Goal: Feedback & Contribution: Contribute content

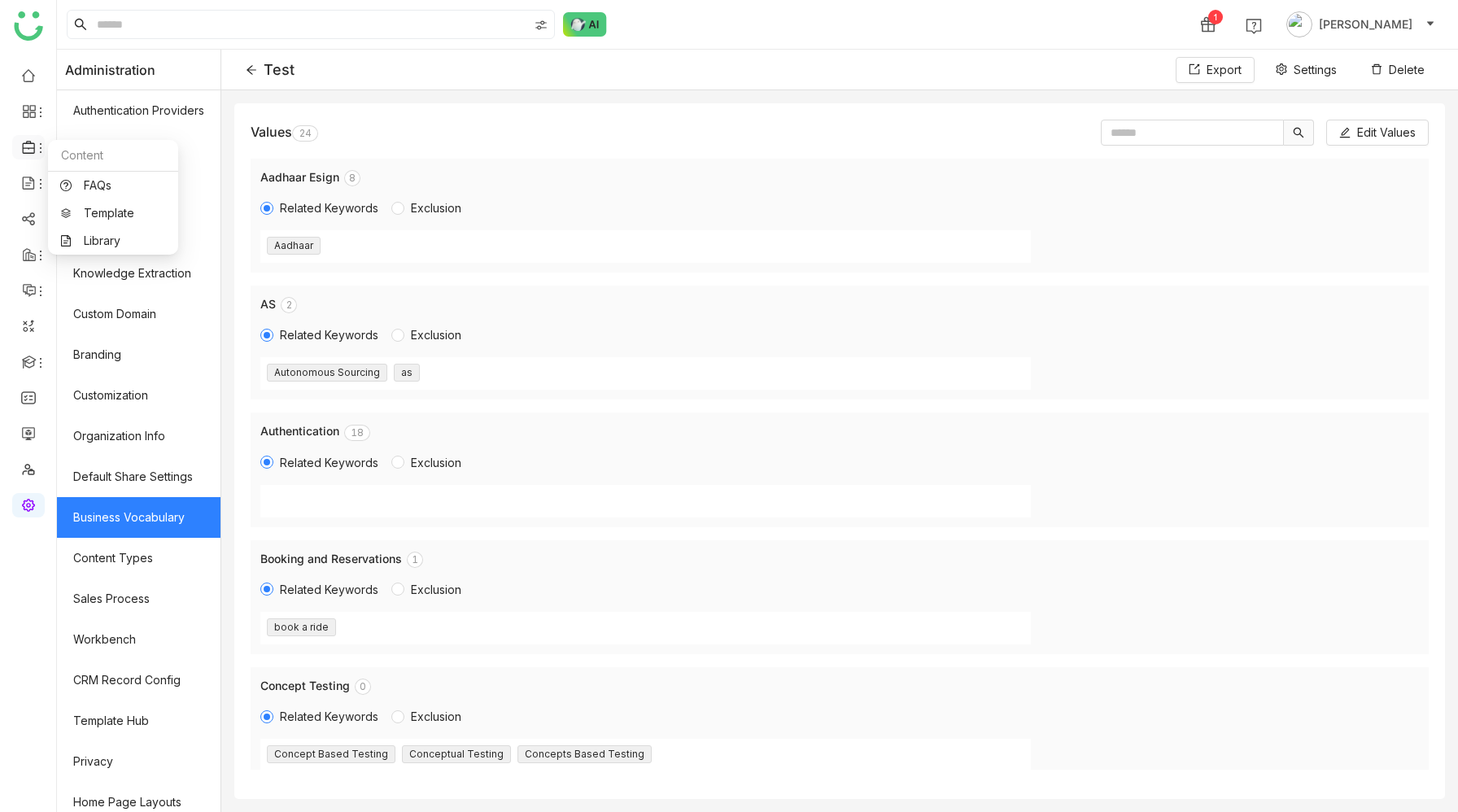
click at [32, 151] on icon at bounding box center [28, 147] width 15 height 15
click at [96, 243] on link "Library" at bounding box center [113, 240] width 106 height 11
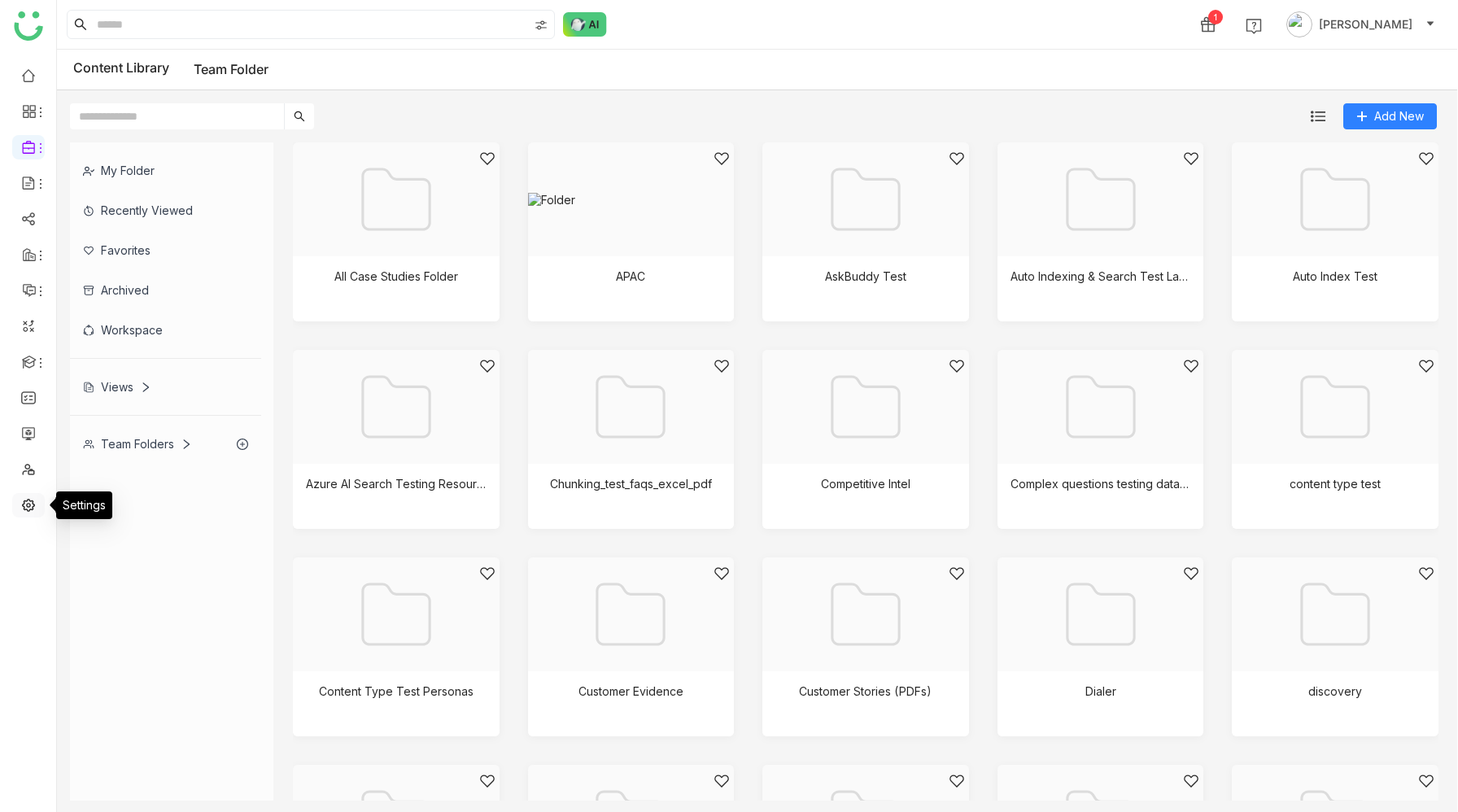
click at [26, 504] on link at bounding box center [28, 504] width 15 height 14
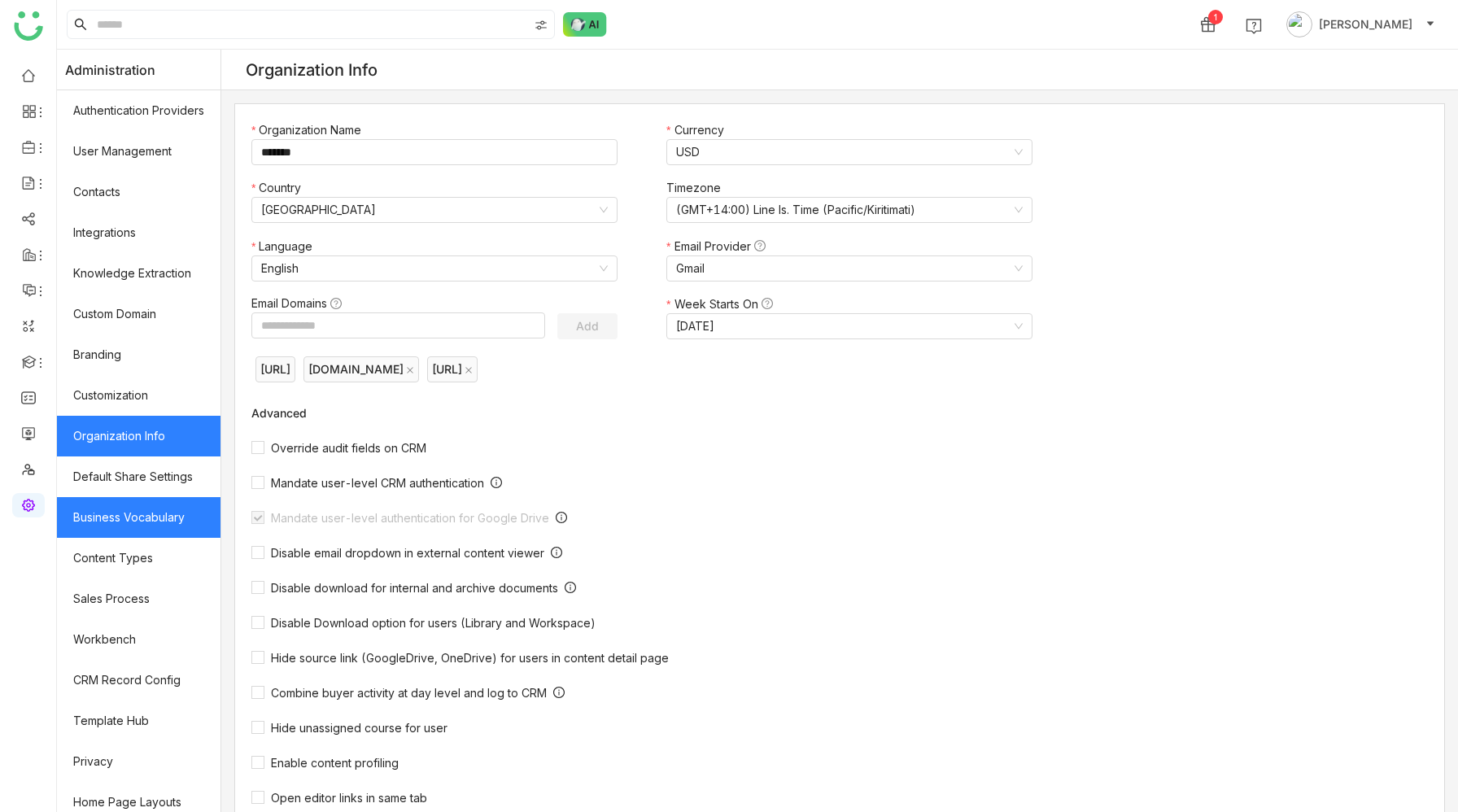
click at [147, 521] on link "Business Vocabulary" at bounding box center [139, 517] width 164 height 41
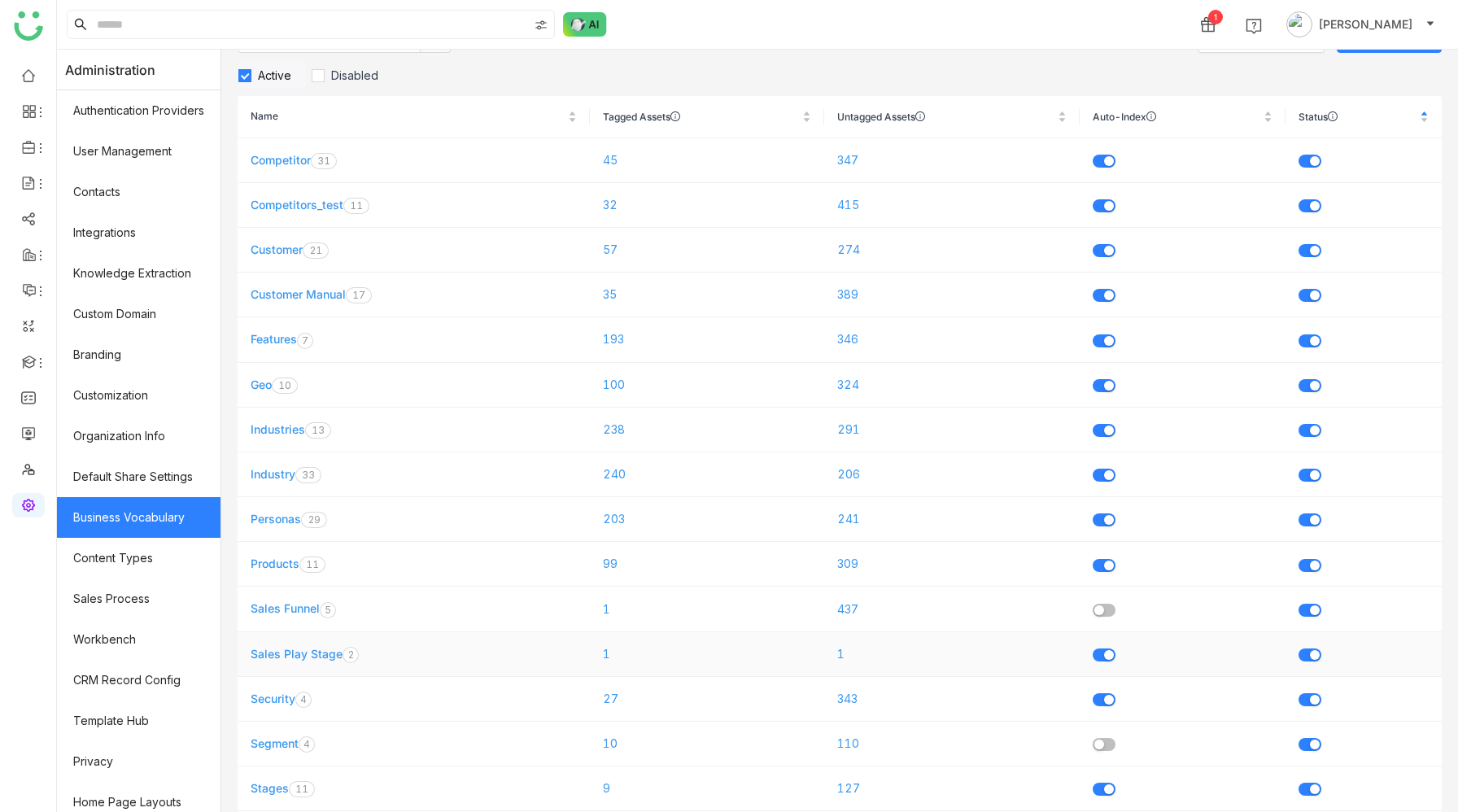
scroll to position [128, 0]
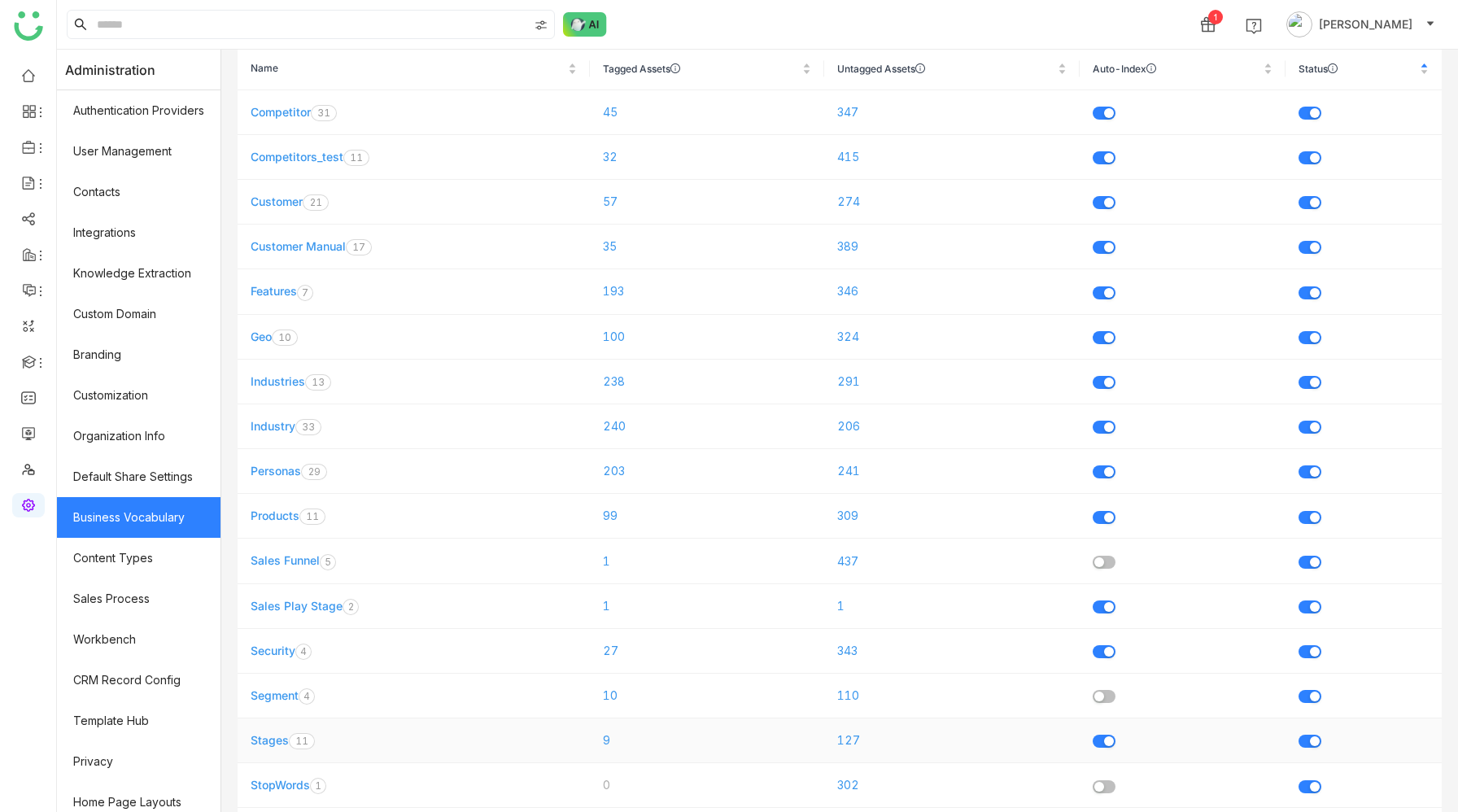
click at [270, 677] on link "Stages" at bounding box center [269, 740] width 38 height 14
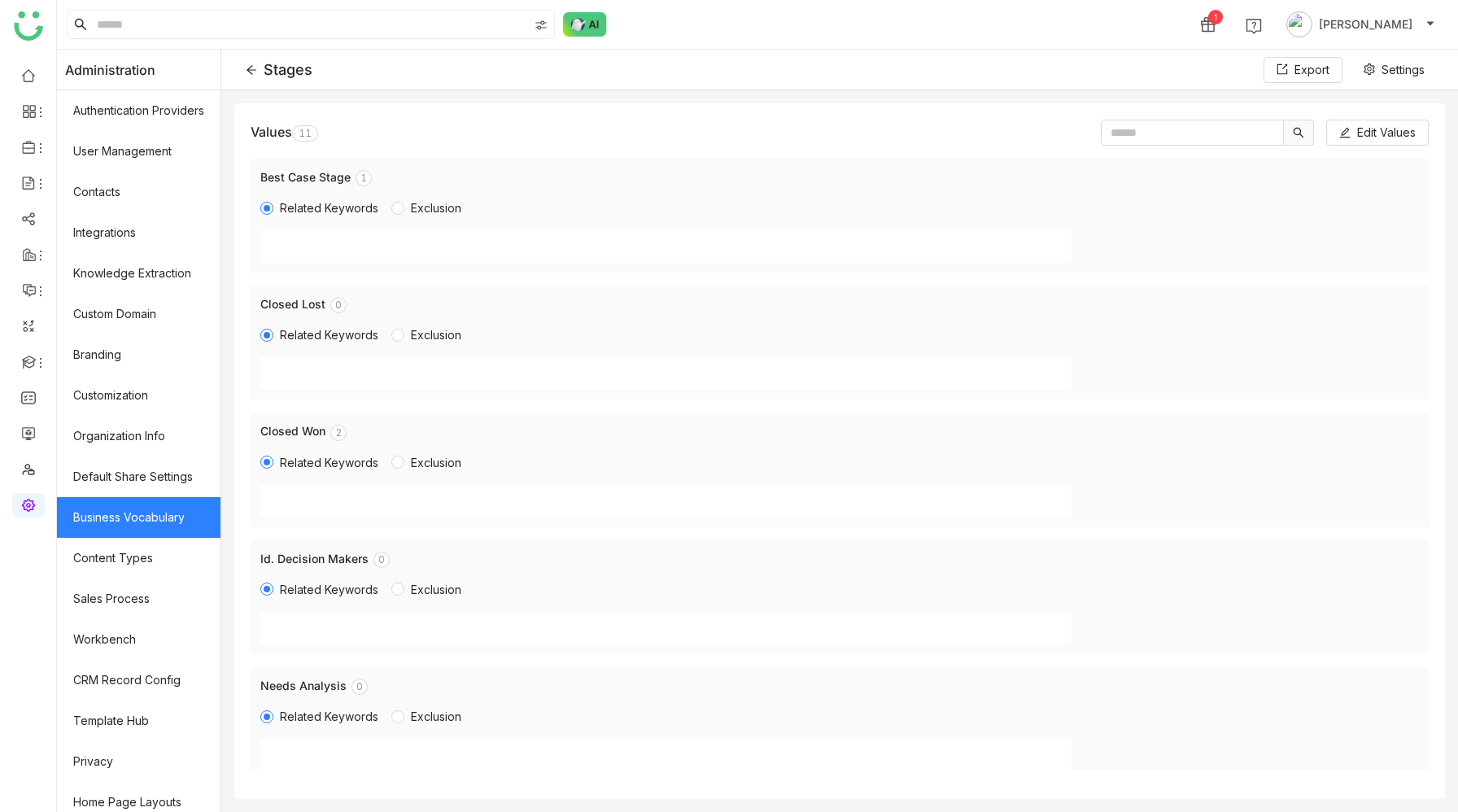
click at [363, 178] on p "1" at bounding box center [364, 178] width 7 height 16
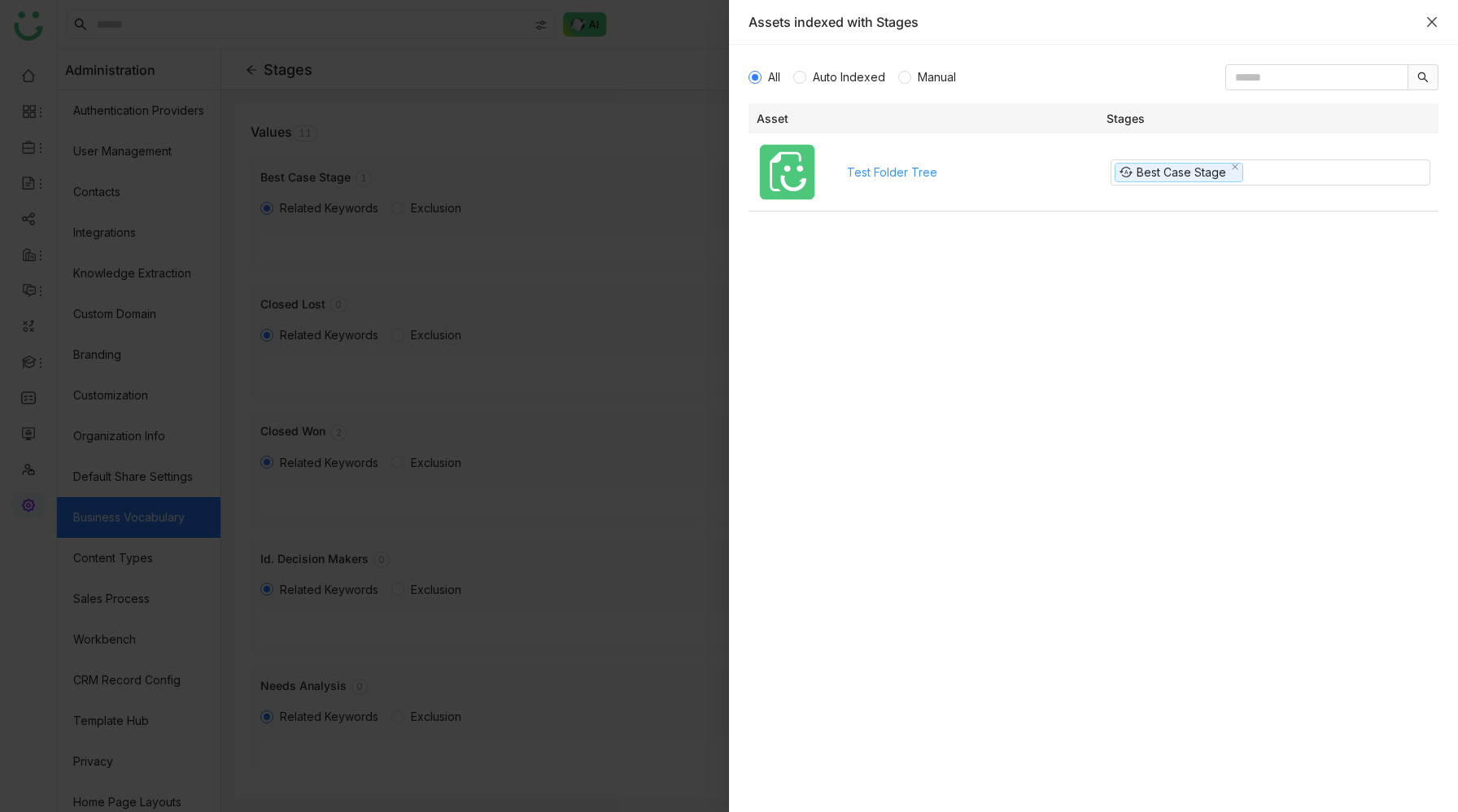
click at [1384, 28] on icon "Close" at bounding box center [1432, 22] width 13 height 13
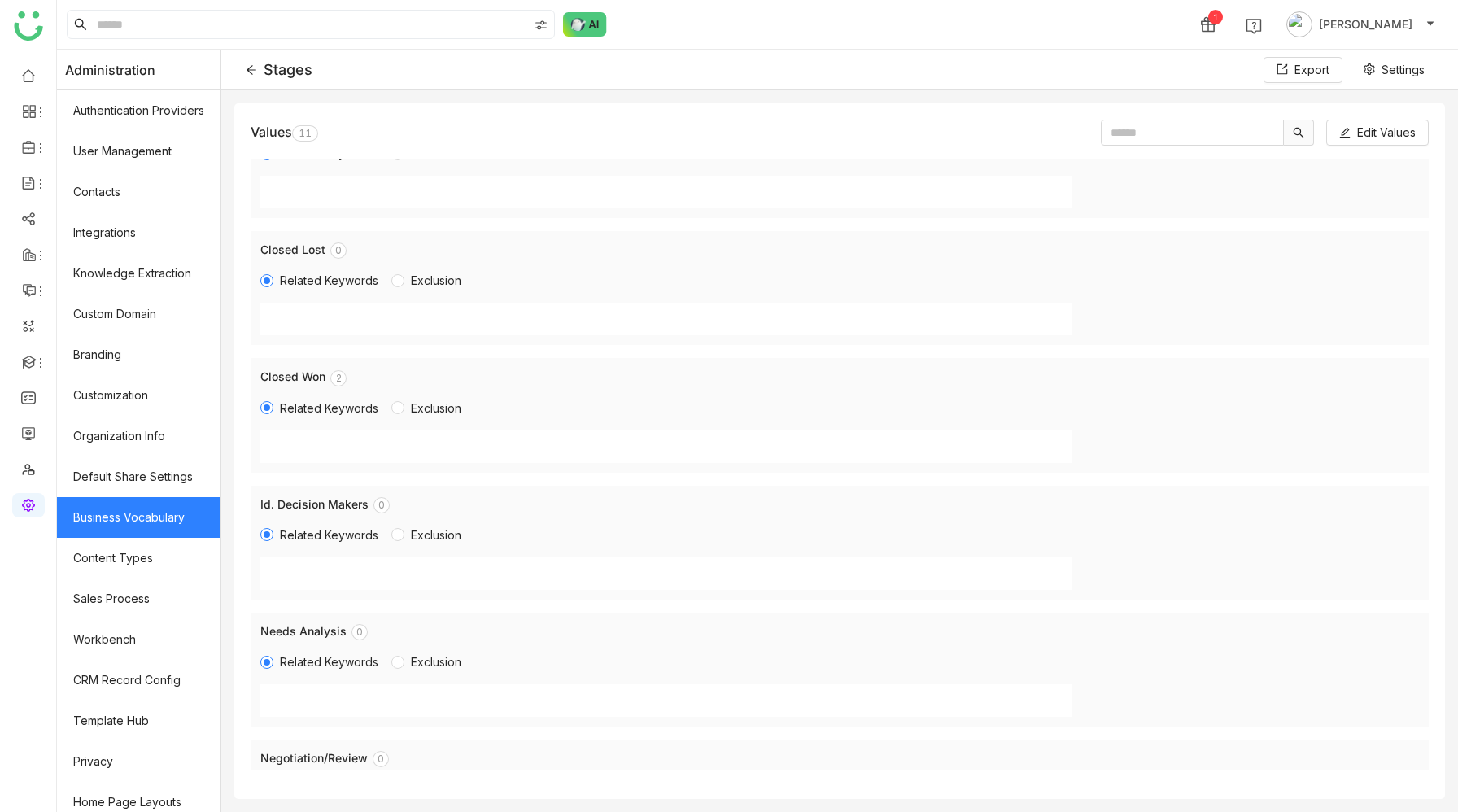
scroll to position [55, 0]
click at [338, 379] on p "2" at bounding box center [338, 377] width 7 height 16
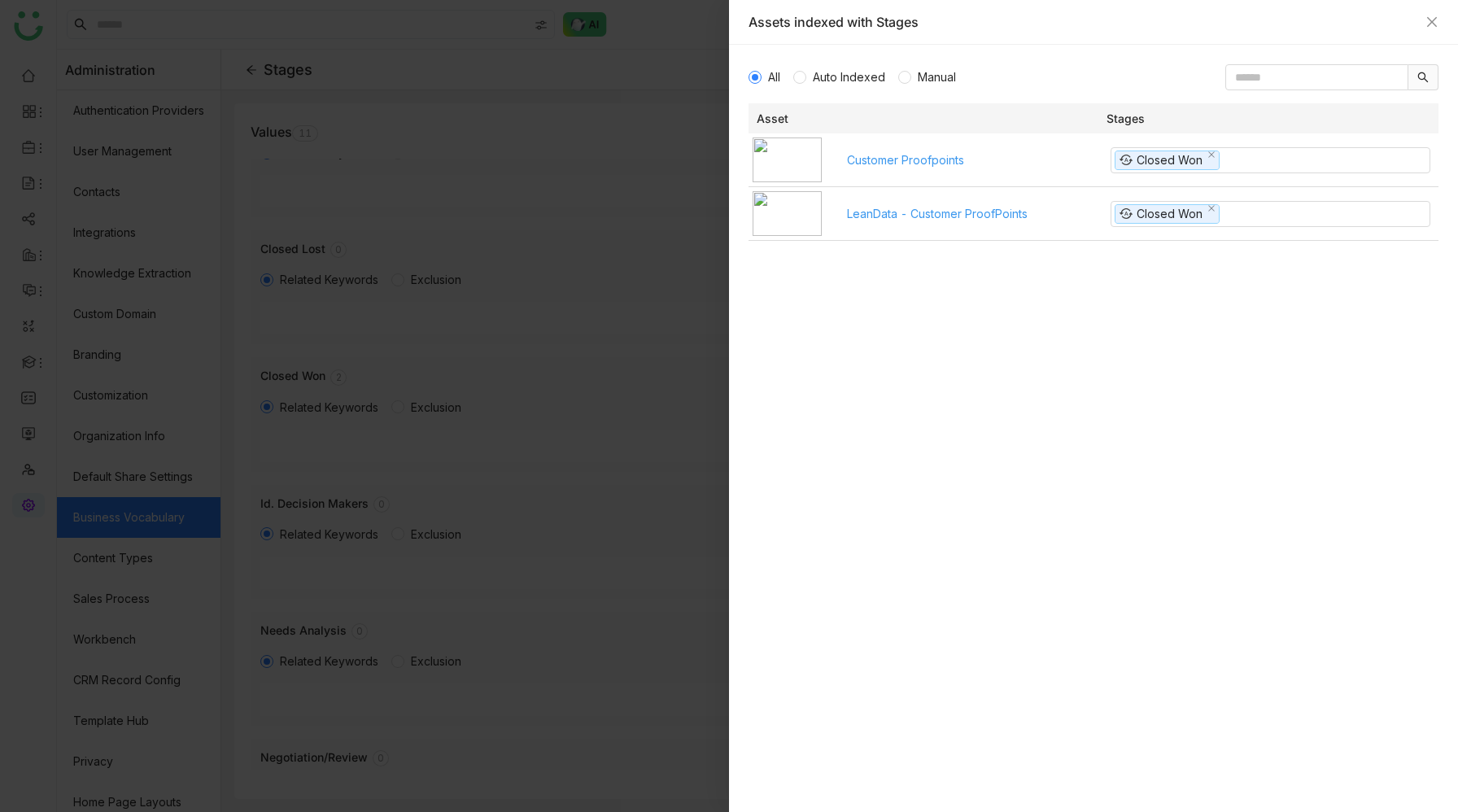
click at [896, 161] on link "Customer Proofpoints" at bounding box center [906, 160] width 117 height 14
click at [1384, 18] on icon "Close" at bounding box center [1432, 22] width 13 height 13
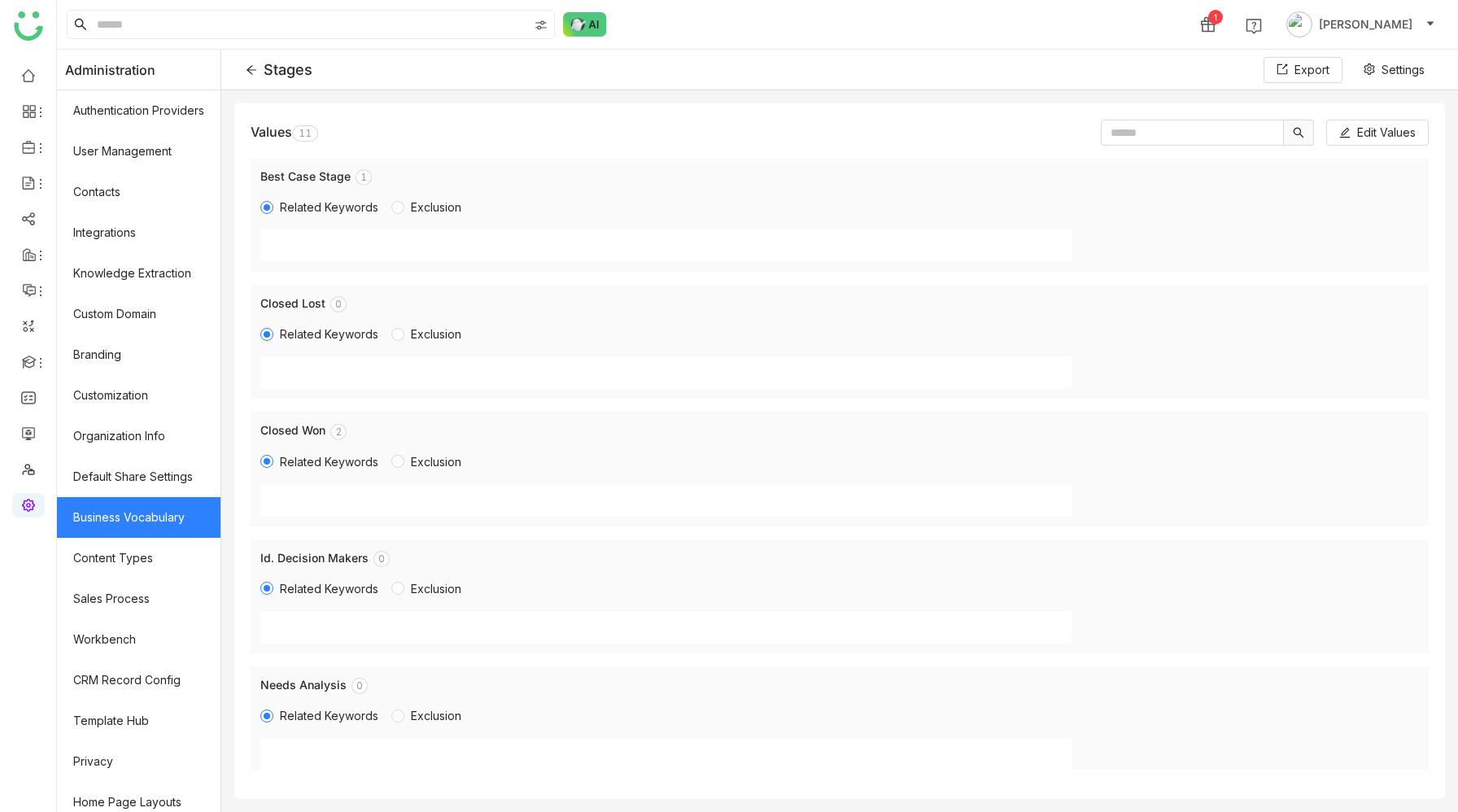
scroll to position [0, 0]
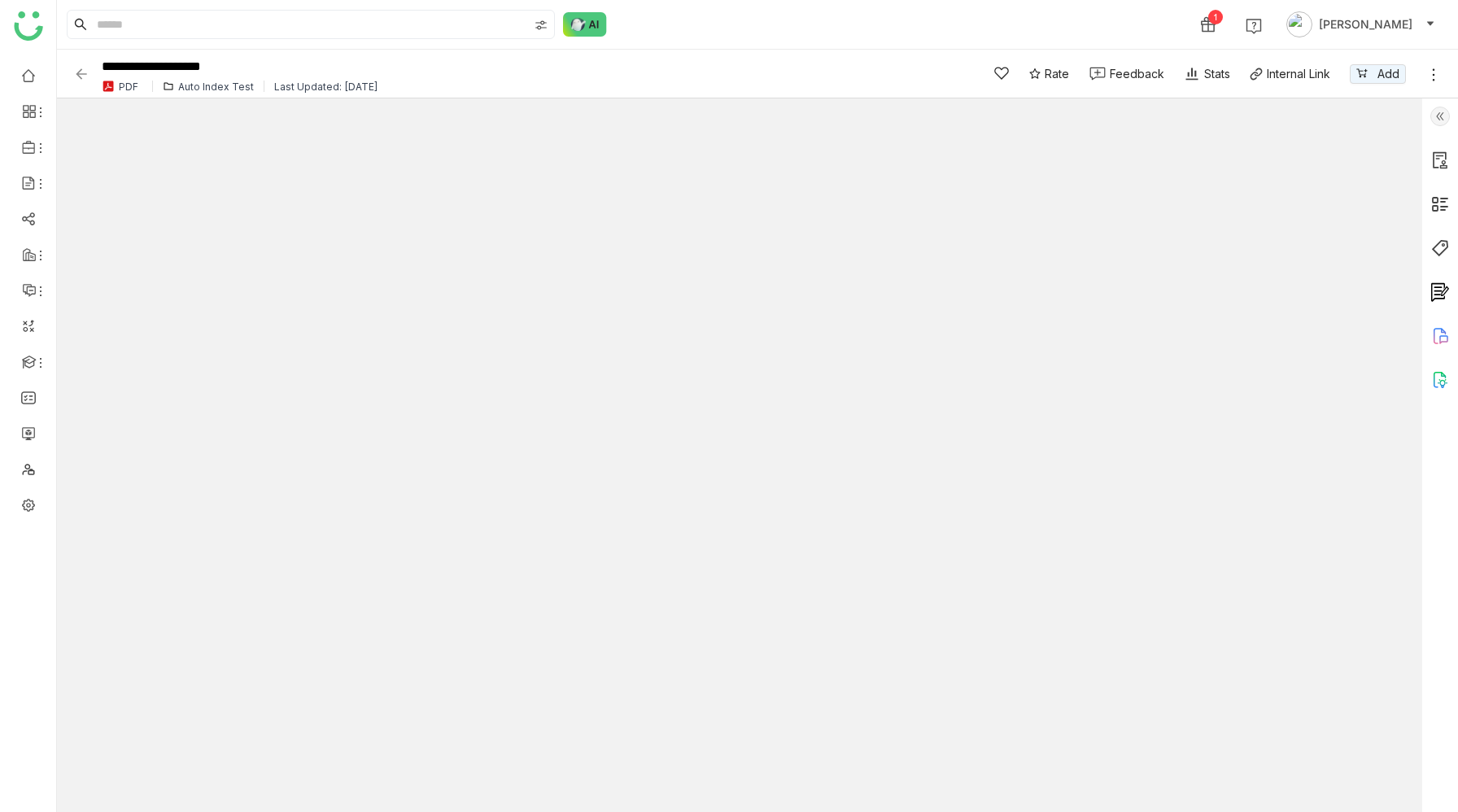
click at [1443, 245] on img at bounding box center [1440, 248] width 20 height 20
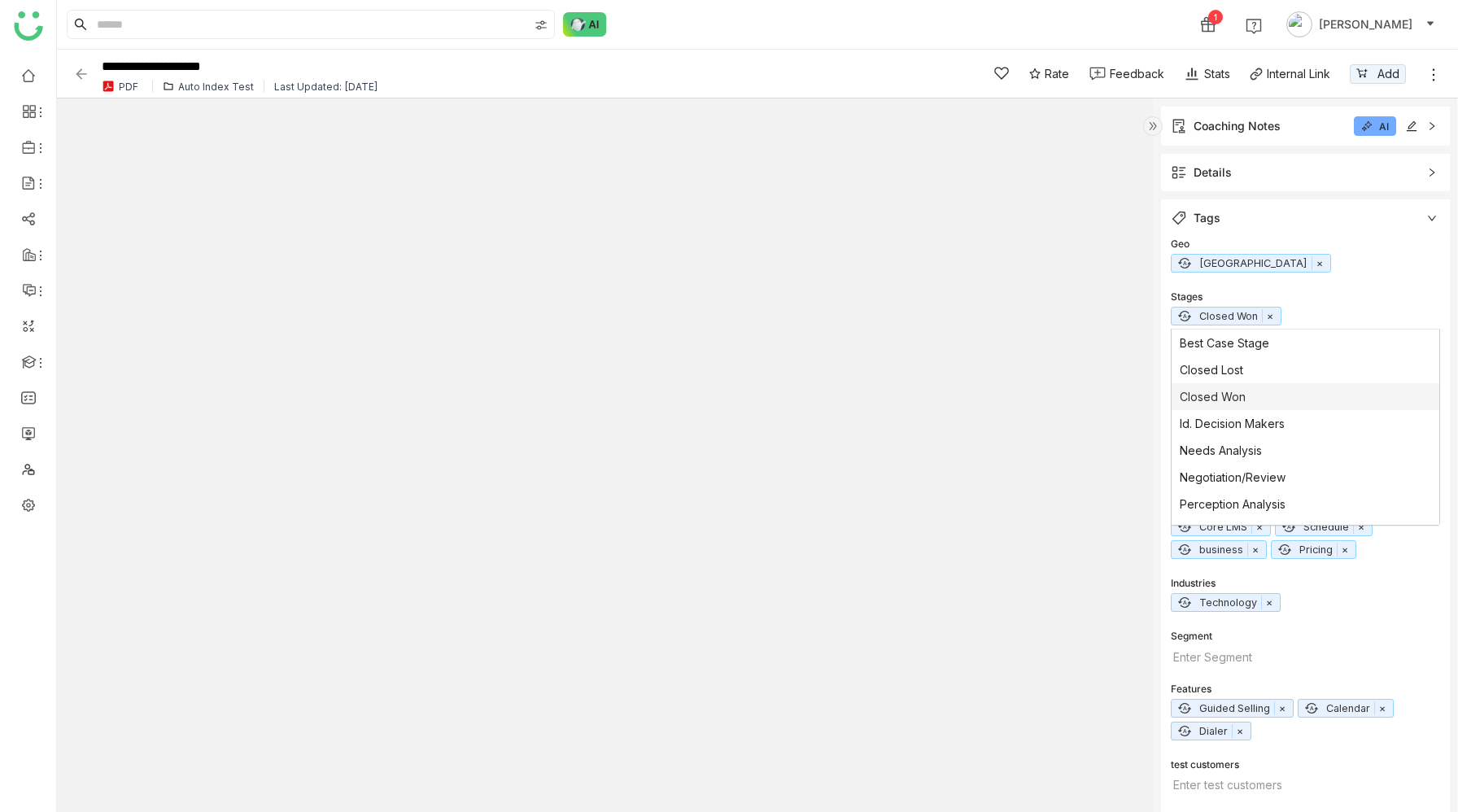
click at [1297, 314] on input "text" at bounding box center [1364, 318] width 152 height 12
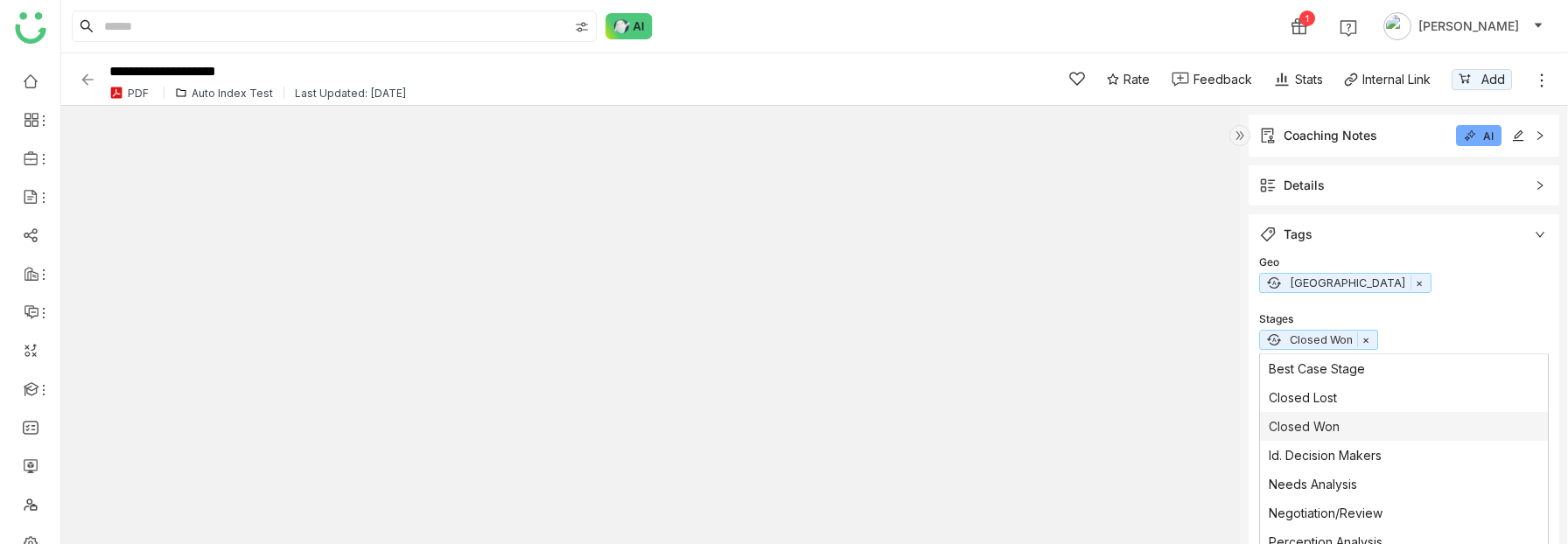
click at [1164, 27] on div "1 Hemalatha Balaji" at bounding box center [814, 26] width 1507 height 53
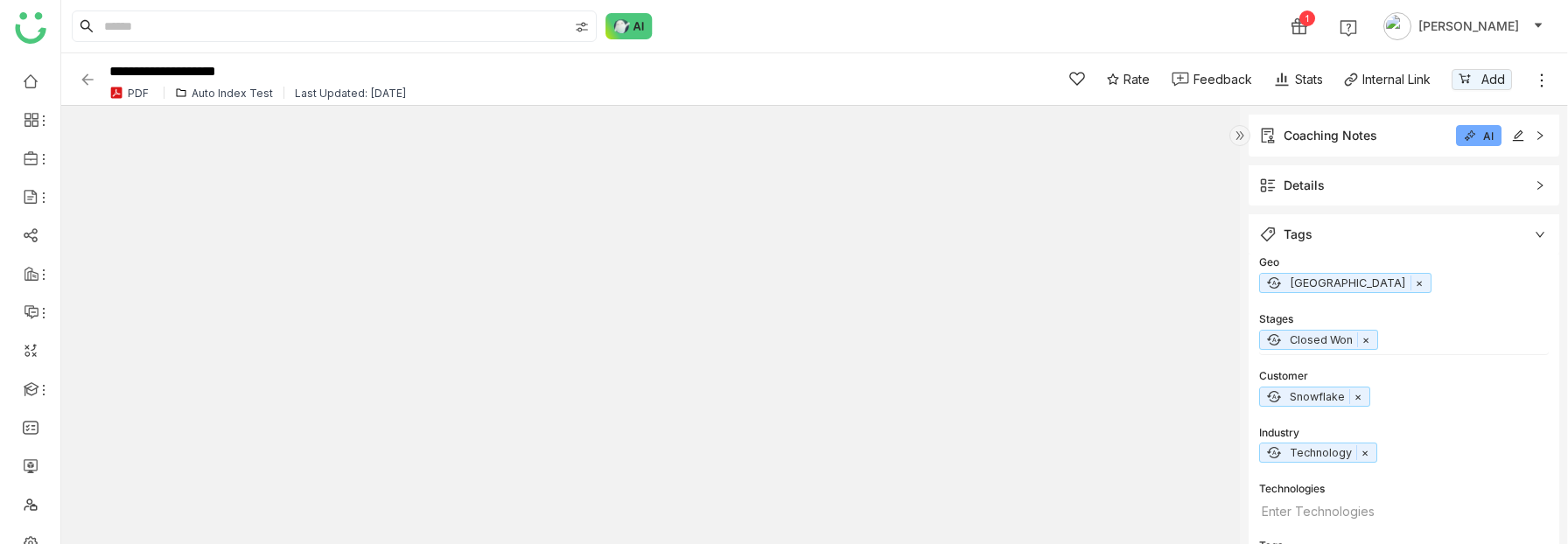
click at [1395, 338] on input "text" at bounding box center [1467, 342] width 163 height 13
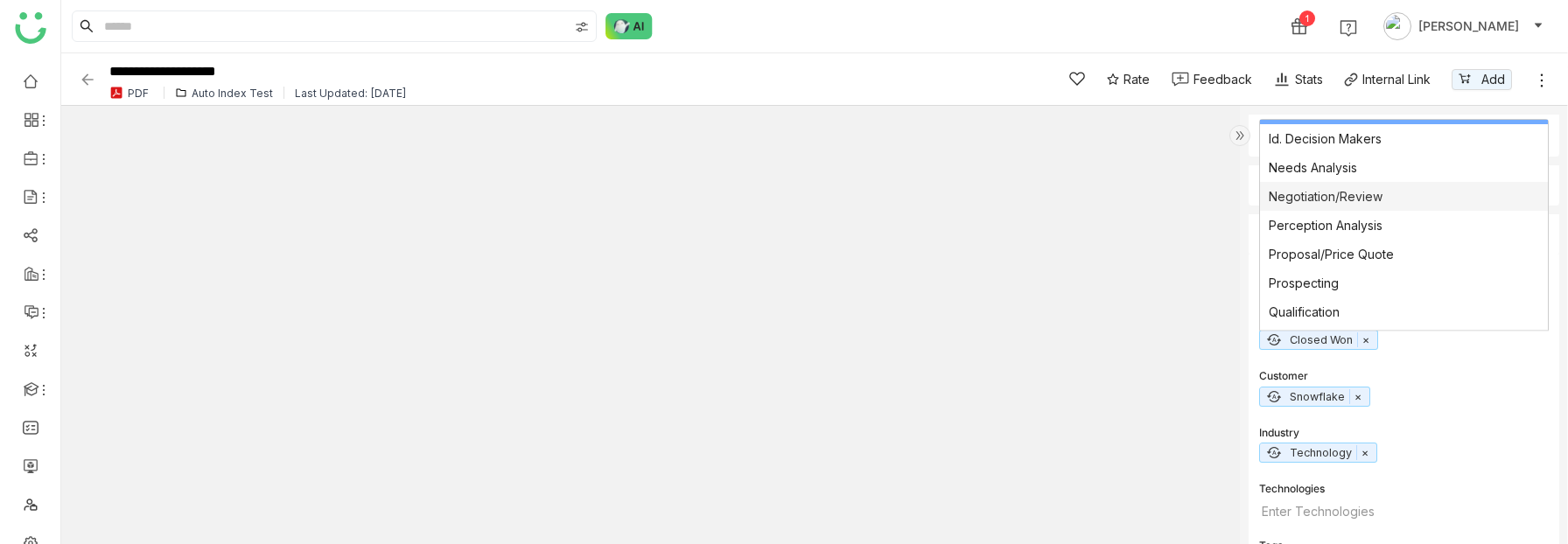
scroll to position [108, 0]
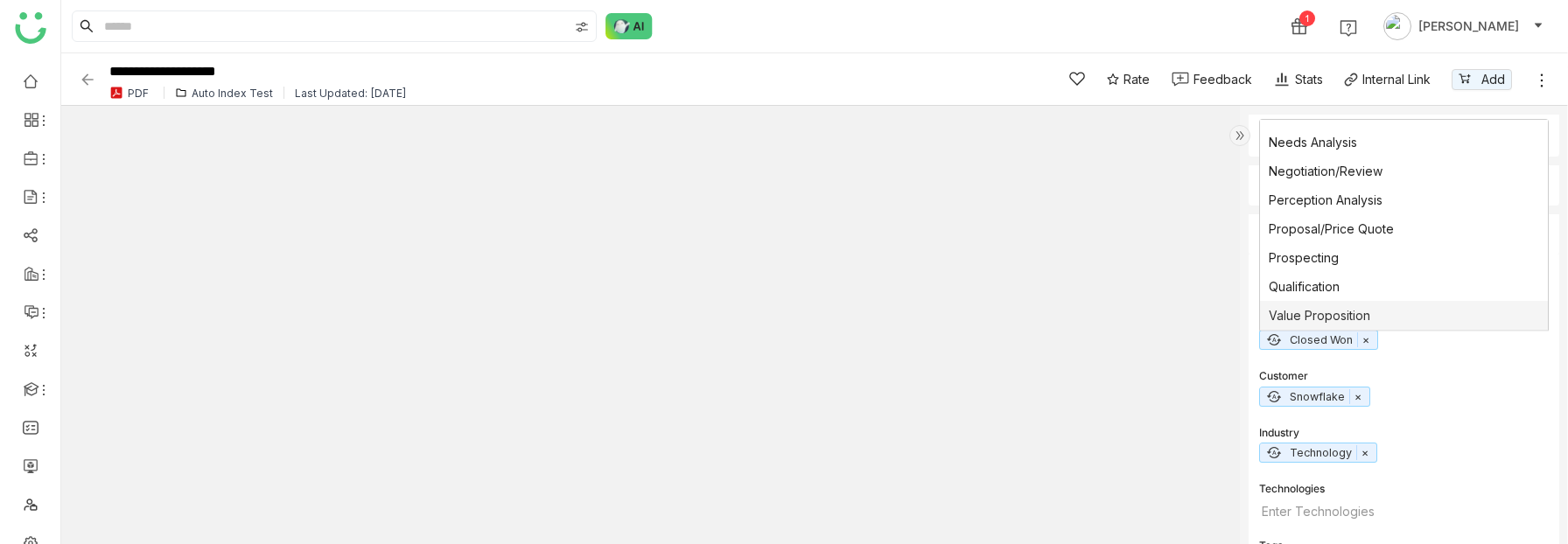
click at [1429, 379] on div "Customer" at bounding box center [1405, 378] width 290 height 19
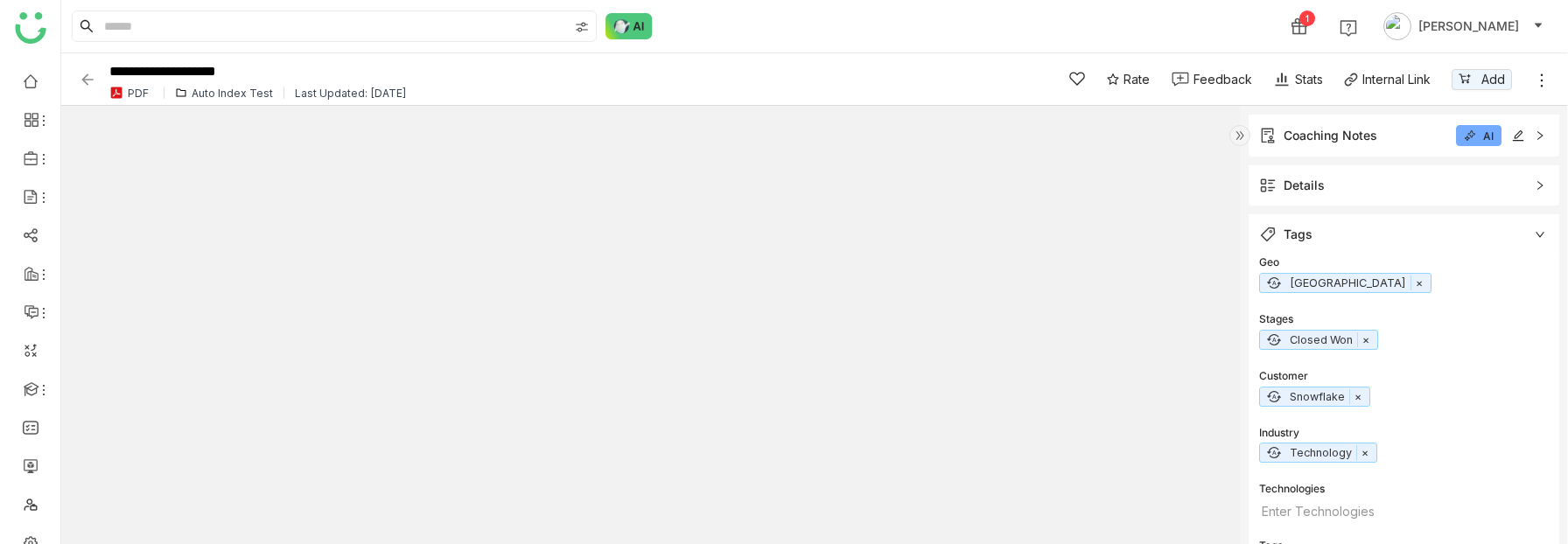
click at [1316, 130] on div "Coaching Notes" at bounding box center [1330, 136] width 94 height 19
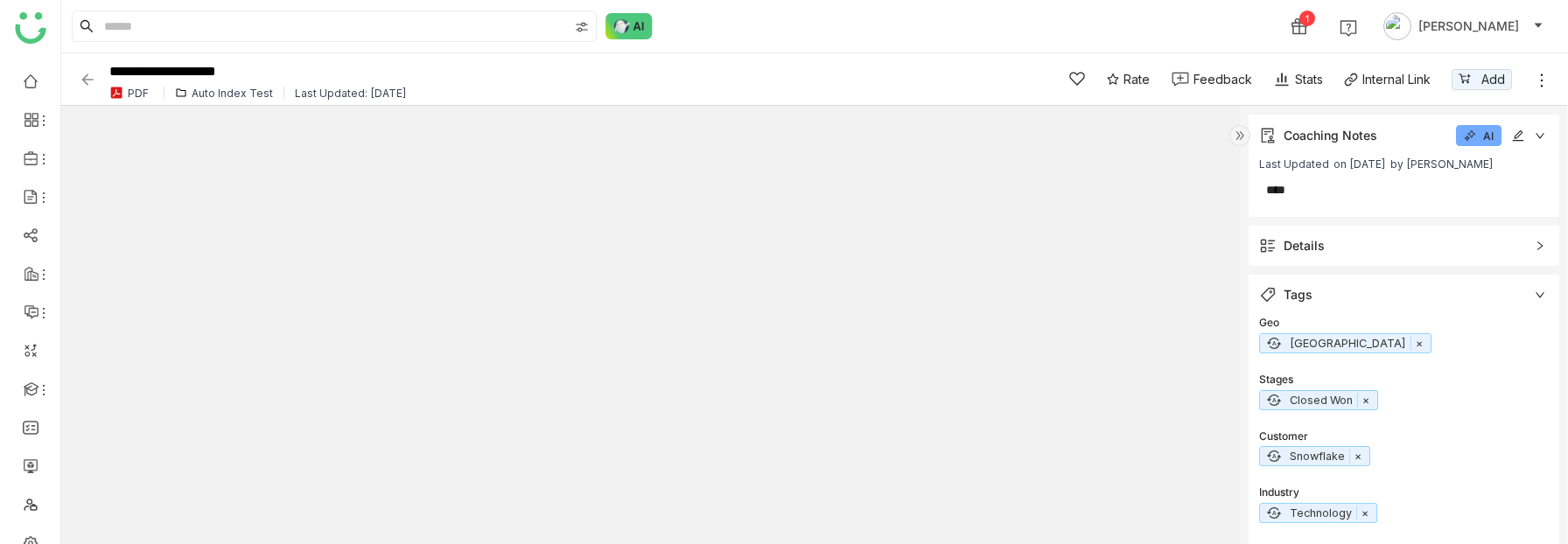
click at [1522, 136] on icon at bounding box center [1518, 136] width 12 height 12
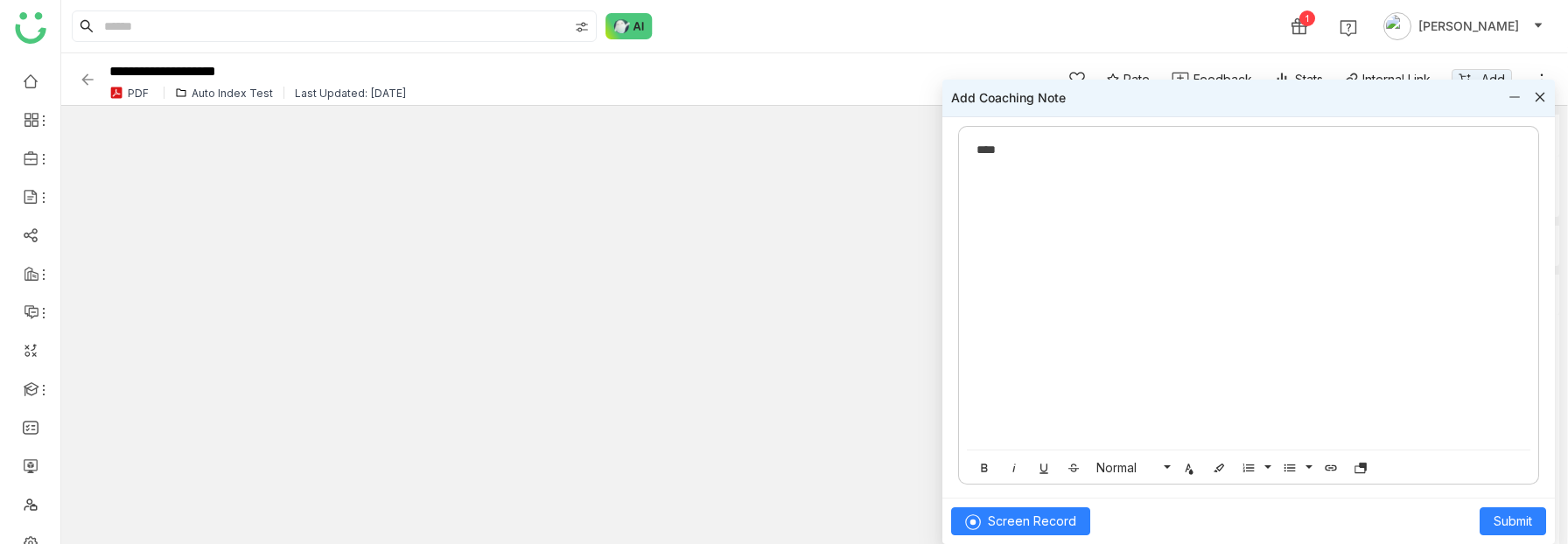
click at [1206, 154] on div "****" at bounding box center [1249, 149] width 544 height 19
click at [1517, 524] on span "Submit" at bounding box center [1512, 522] width 38 height 19
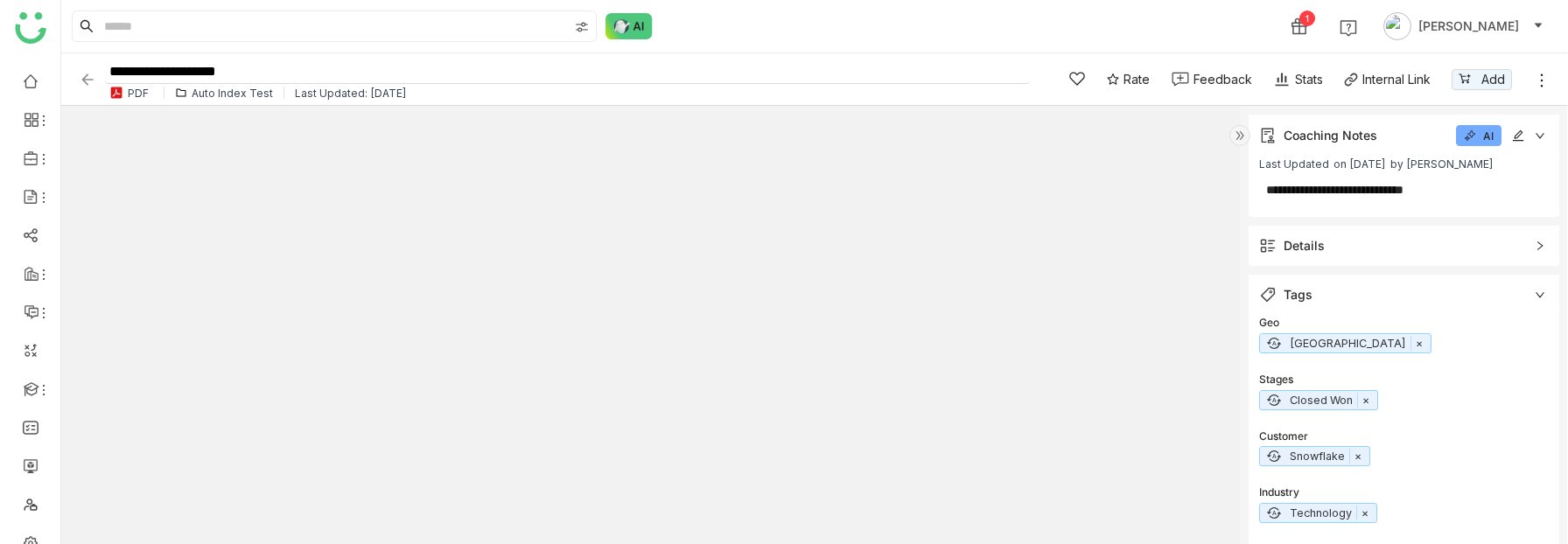
click at [301, 73] on input "**********" at bounding box center [567, 71] width 926 height 23
type input "**********"
click at [743, 12] on div "1 Hemalatha Balaji" at bounding box center [814, 26] width 1507 height 53
